Goal: Task Accomplishment & Management: Use online tool/utility

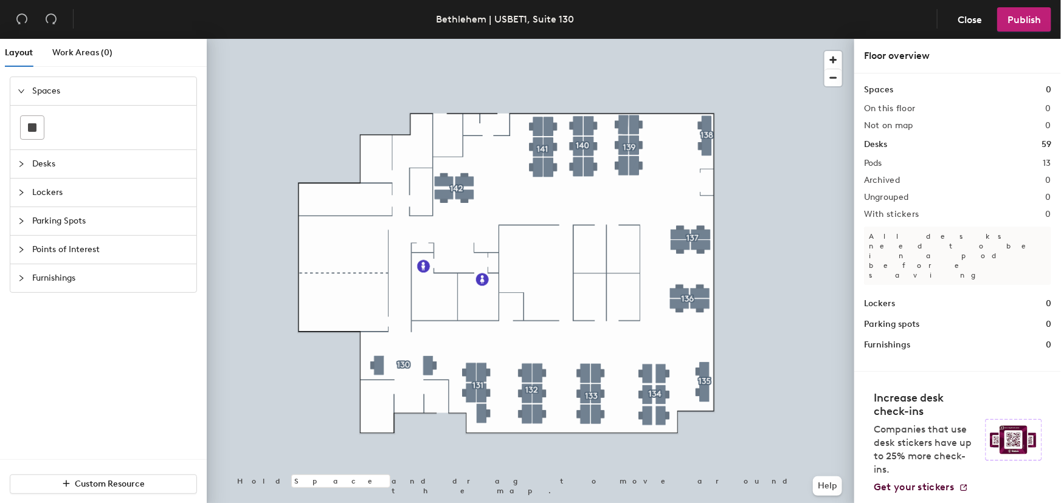
click at [21, 275] on icon "collapsed" at bounding box center [21, 278] width 7 height 7
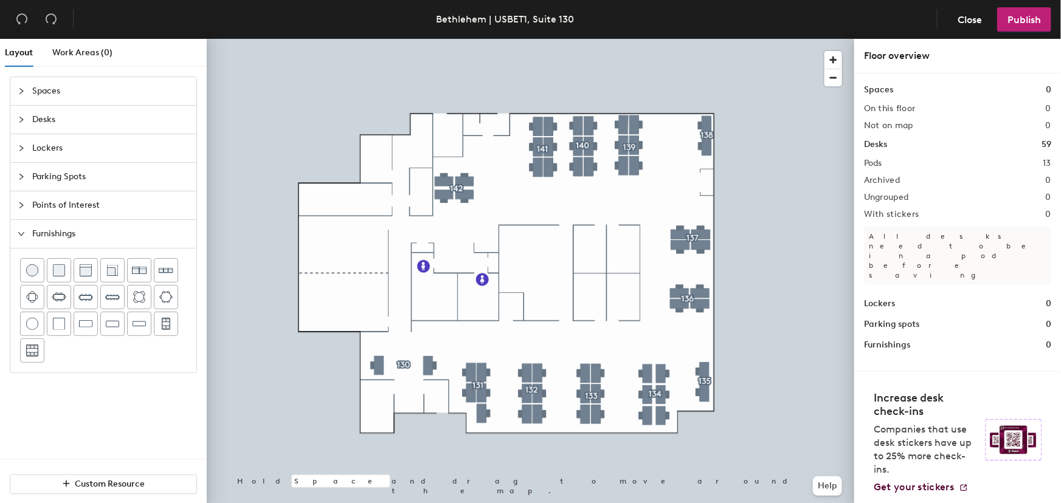
click at [18, 202] on icon "collapsed" at bounding box center [21, 205] width 7 height 7
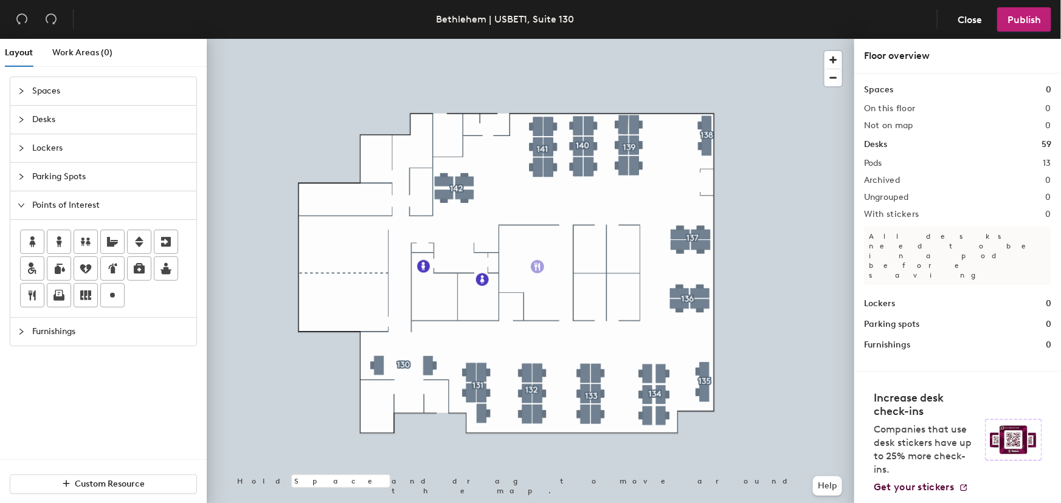
click at [539, 267] on div "Layout Work Areas (0) Spaces Desks Lockers Parking Spots Points of Interest Fur…" at bounding box center [530, 273] width 1061 height 469
click at [554, 297] on span "Done" at bounding box center [559, 294] width 36 height 21
click at [1029, 14] on span "Publish" at bounding box center [1023, 20] width 33 height 12
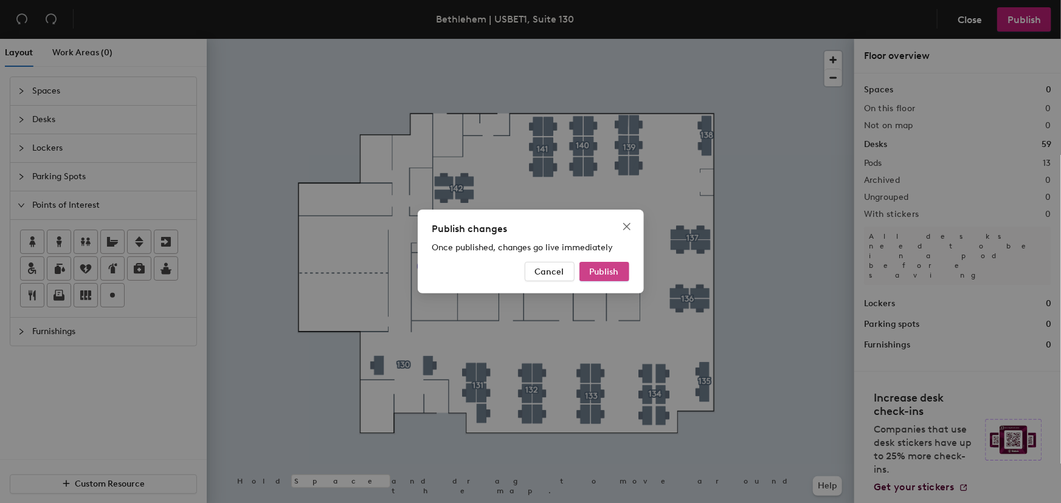
click at [604, 274] on span "Publish" at bounding box center [604, 272] width 29 height 10
click at [794, 308] on div "Publish changes Once published, changes go live immediately Cancel Publish" at bounding box center [530, 251] width 1061 height 503
